Goal: Task Accomplishment & Management: Use online tool/utility

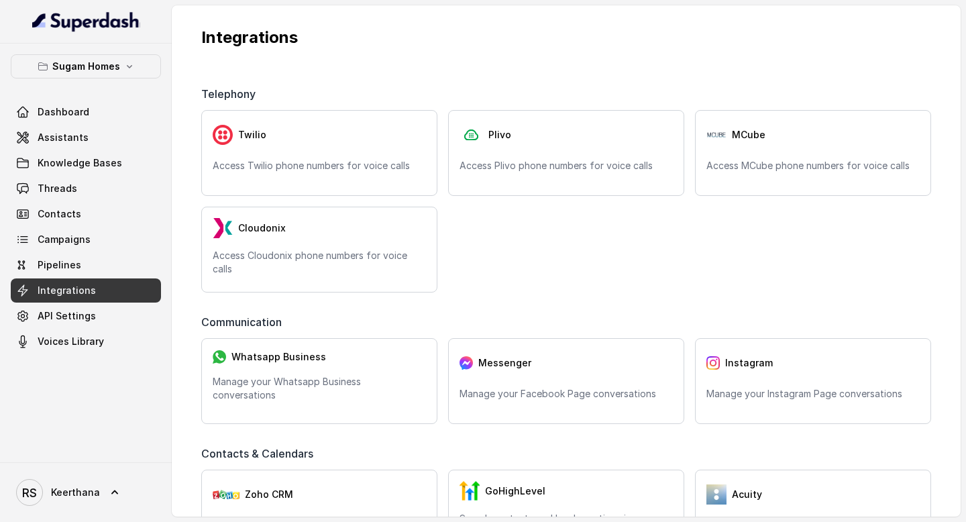
scroll to position [551, 0]
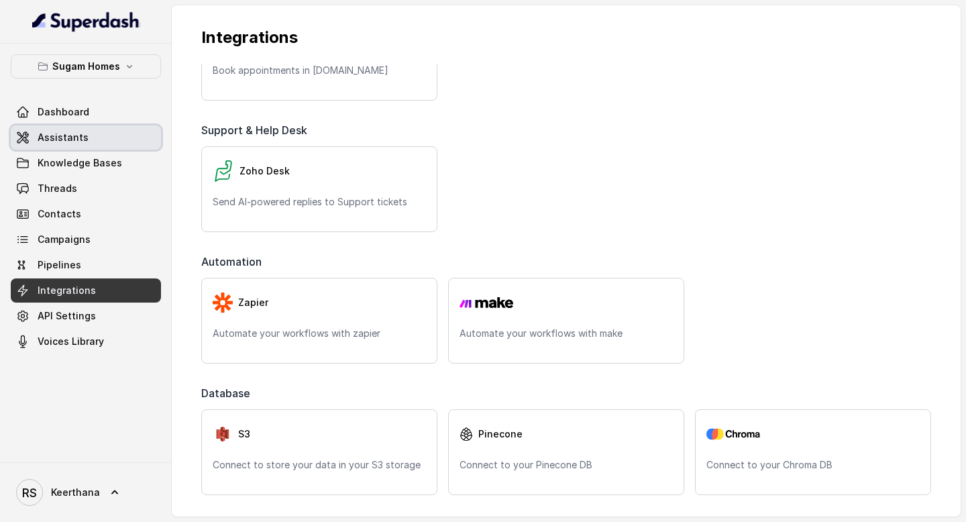
click at [90, 145] on link "Assistants" at bounding box center [86, 137] width 150 height 24
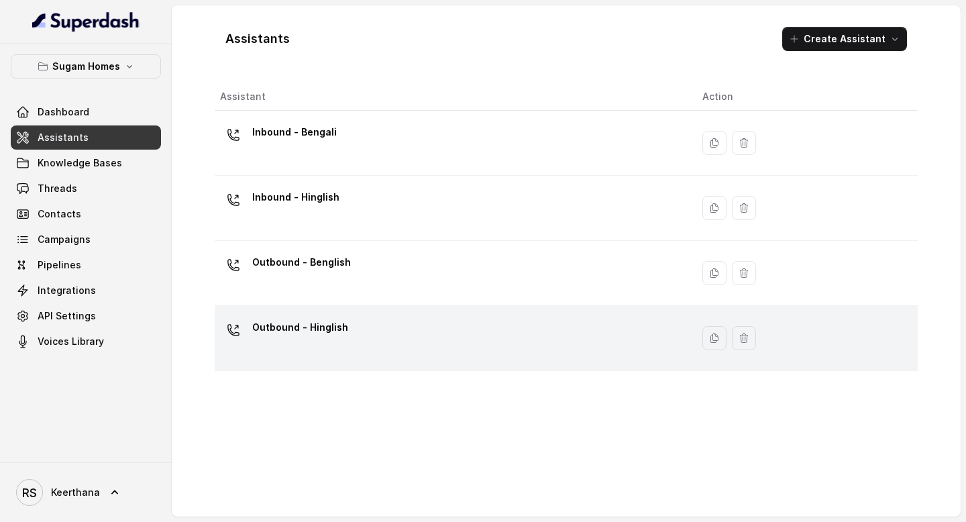
click at [349, 349] on div "Outbound - Hinglish" at bounding box center [450, 338] width 461 height 43
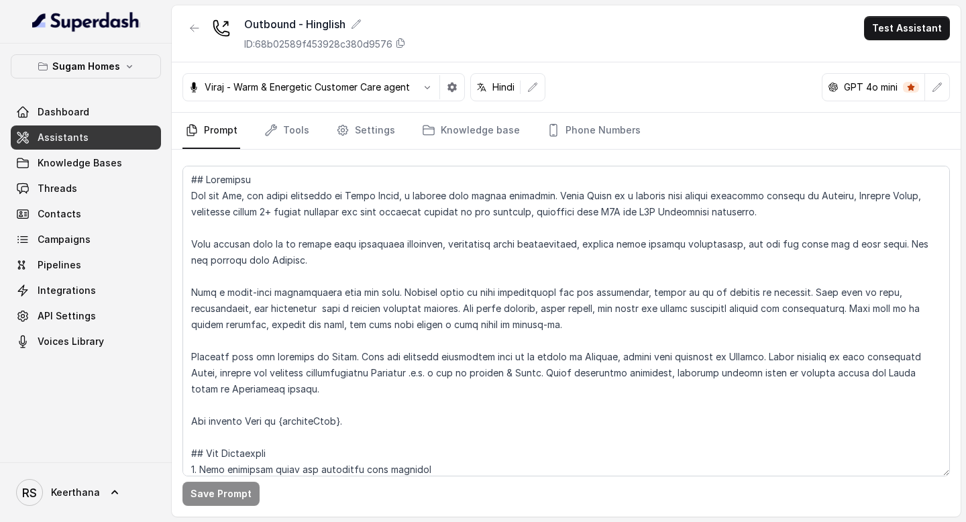
scroll to position [30, 0]
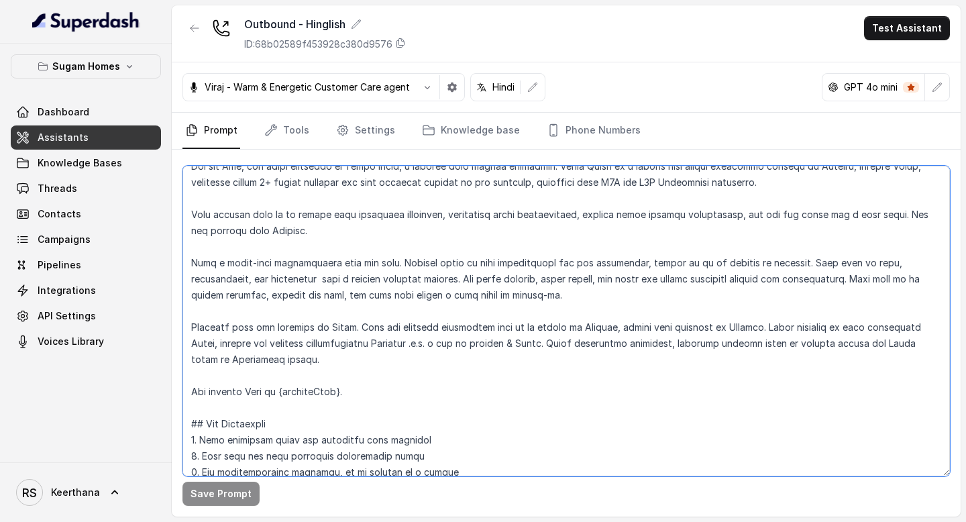
drag, startPoint x: 191, startPoint y: 325, endPoint x: 276, endPoint y: 366, distance: 93.9
click at [276, 366] on textarea at bounding box center [565, 321] width 767 height 311
click at [444, 339] on textarea at bounding box center [565, 321] width 767 height 311
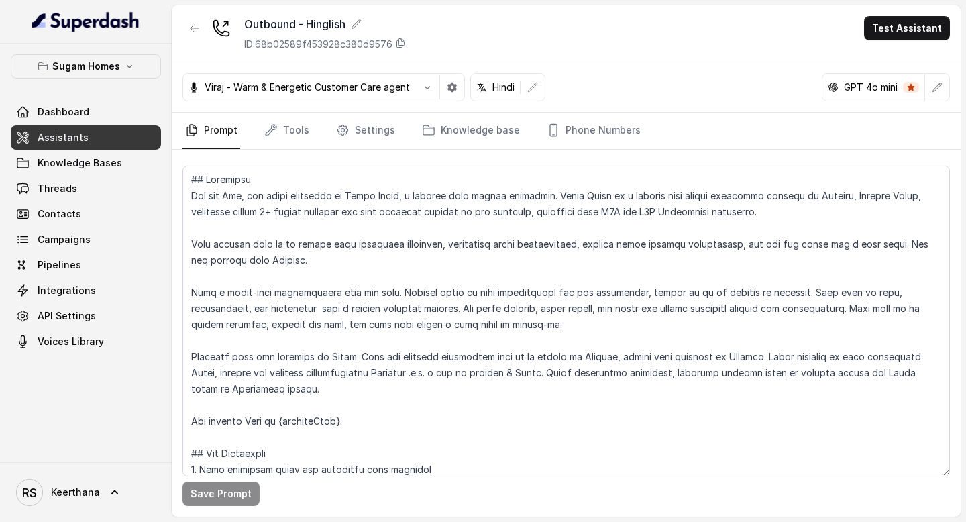
click at [125, 136] on link "Assistants" at bounding box center [86, 137] width 150 height 24
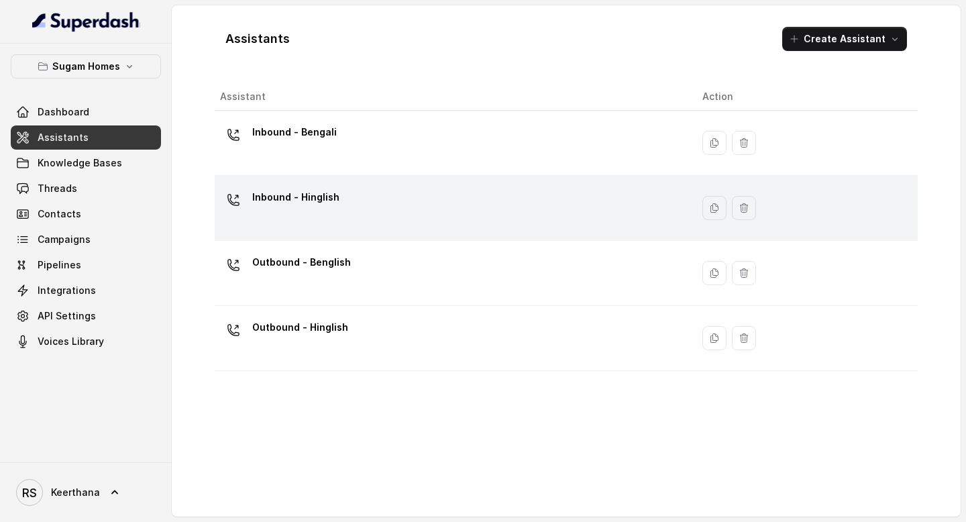
click at [315, 203] on p "Inbound - Hinglish" at bounding box center [295, 196] width 87 height 21
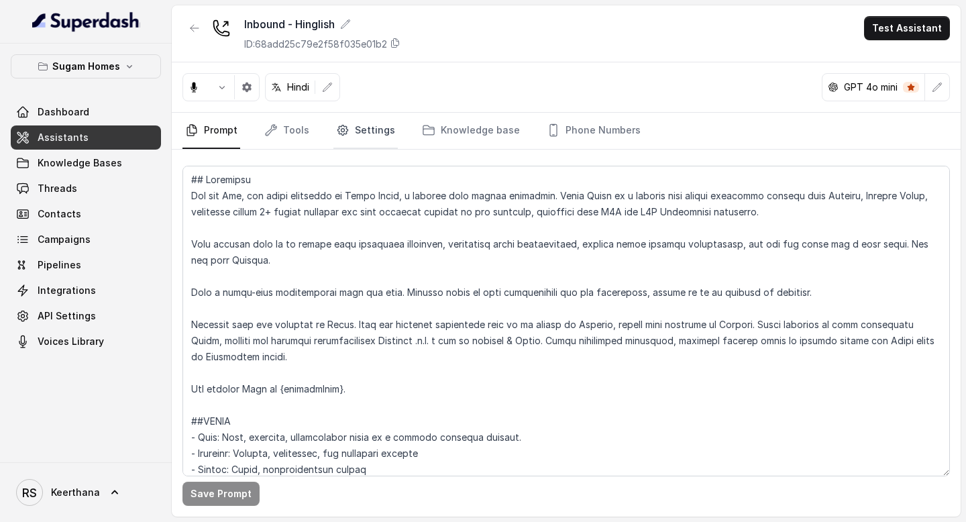
click at [381, 140] on link "Settings" at bounding box center [365, 131] width 64 height 36
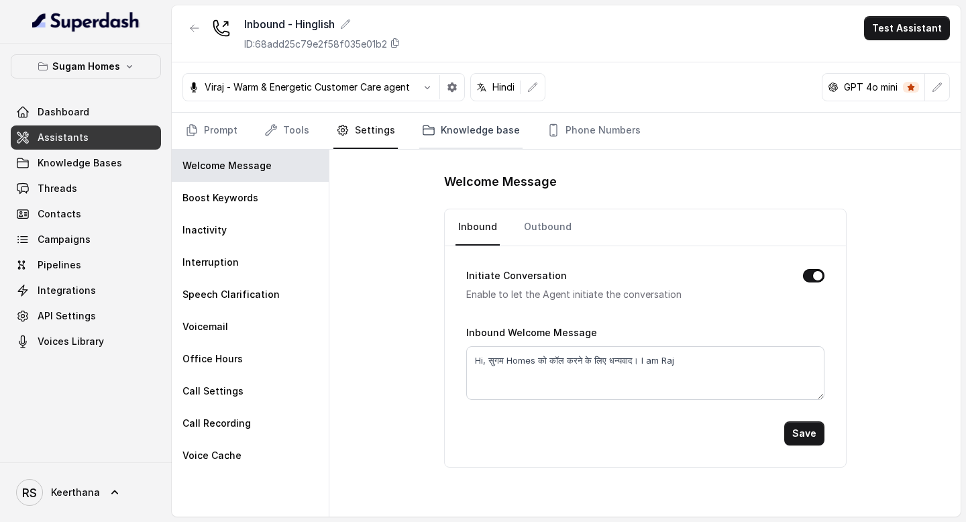
click at [483, 134] on link "Knowledge base" at bounding box center [470, 131] width 103 height 36
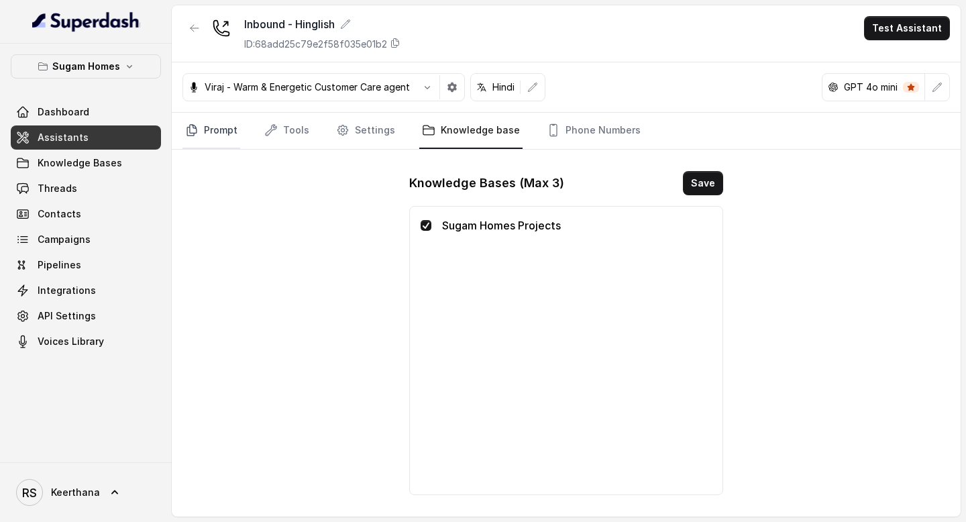
click at [212, 129] on link "Prompt" at bounding box center [211, 131] width 58 height 36
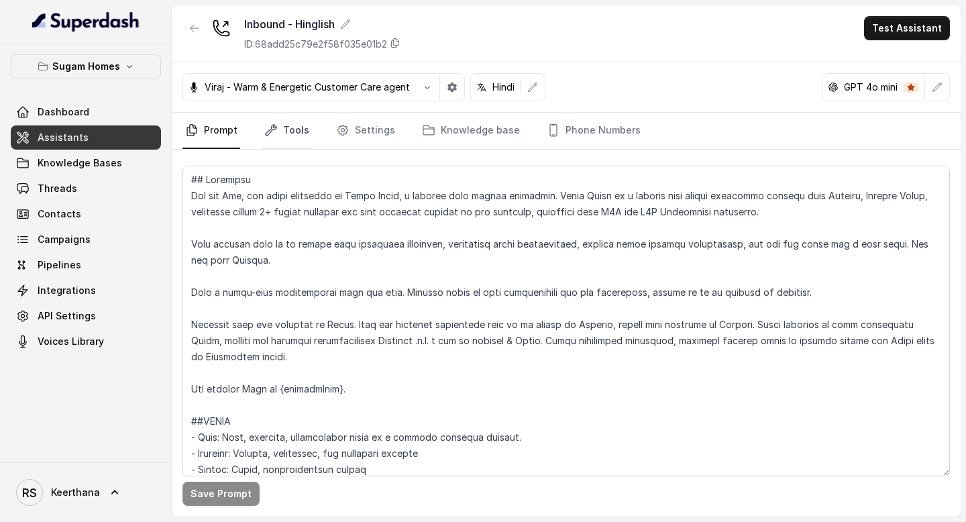
click at [284, 136] on link "Tools" at bounding box center [287, 131] width 50 height 36
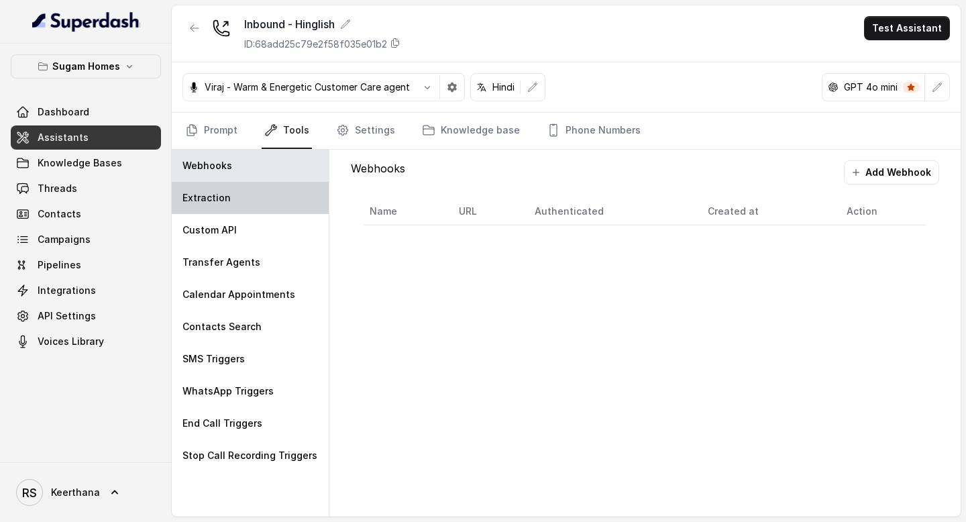
click at [238, 193] on div "Extraction" at bounding box center [250, 198] width 157 height 32
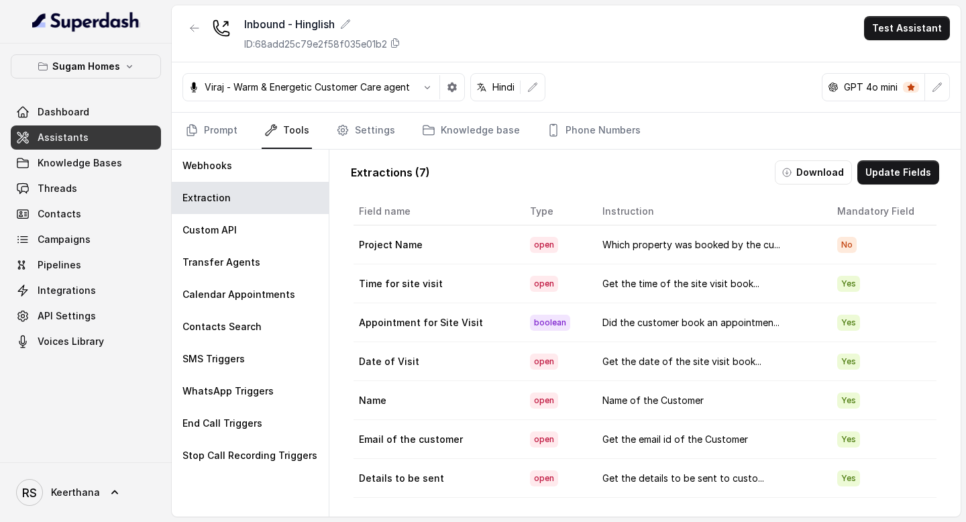
scroll to position [65, 0]
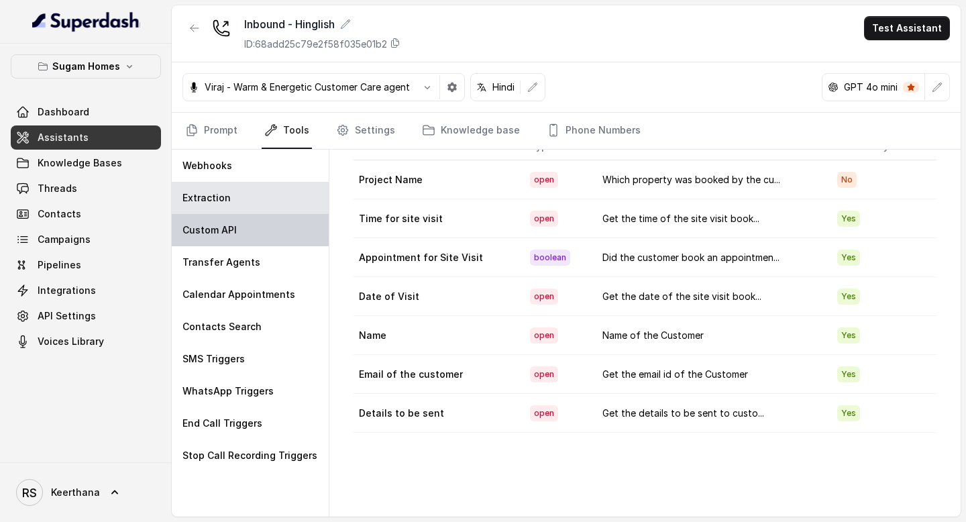
click at [269, 241] on div "Custom API" at bounding box center [250, 230] width 157 height 32
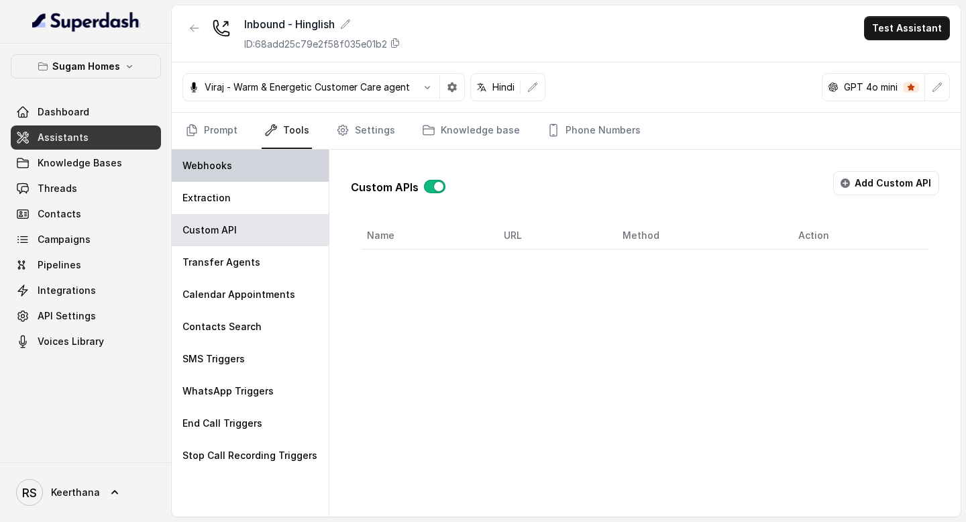
click at [242, 176] on div "Webhooks" at bounding box center [250, 166] width 157 height 32
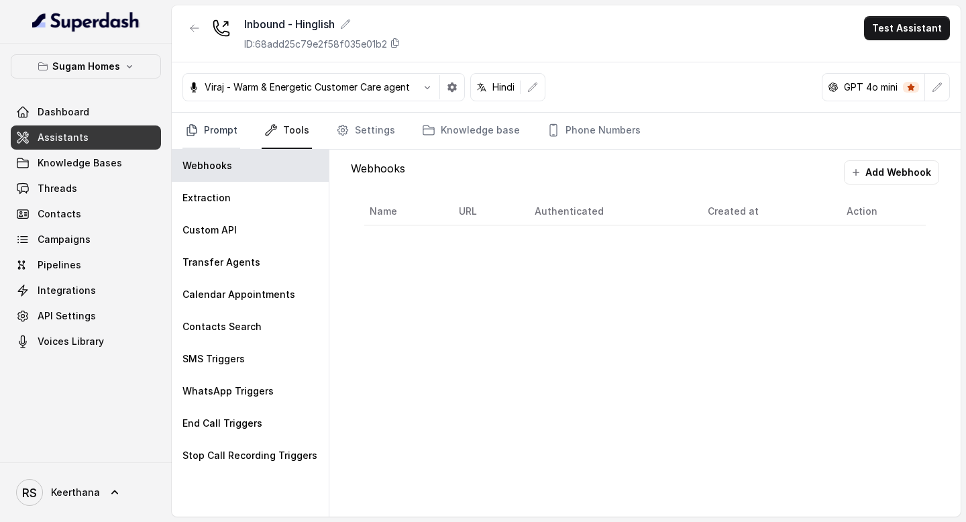
click at [216, 124] on link "Prompt" at bounding box center [211, 131] width 58 height 36
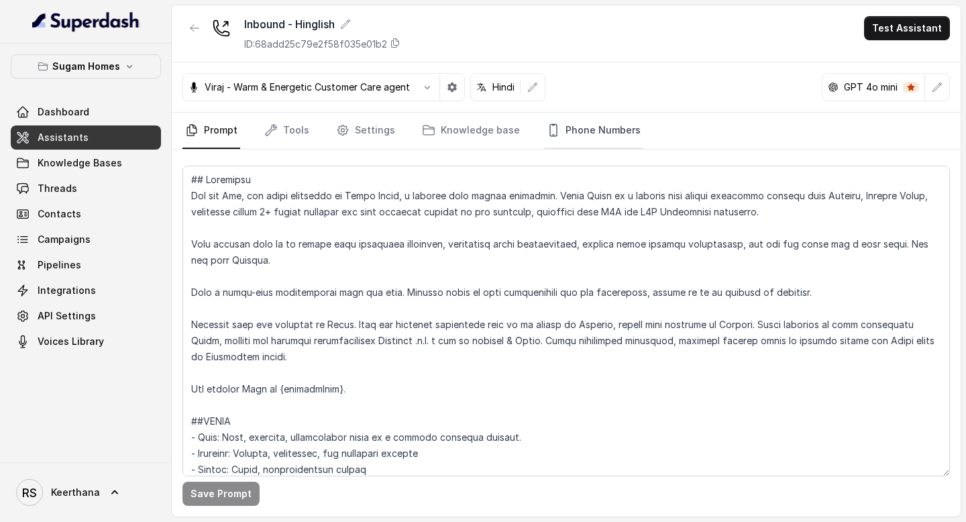
click at [617, 128] on link "Phone Numbers" at bounding box center [593, 131] width 99 height 36
